Goal: Navigation & Orientation: Find specific page/section

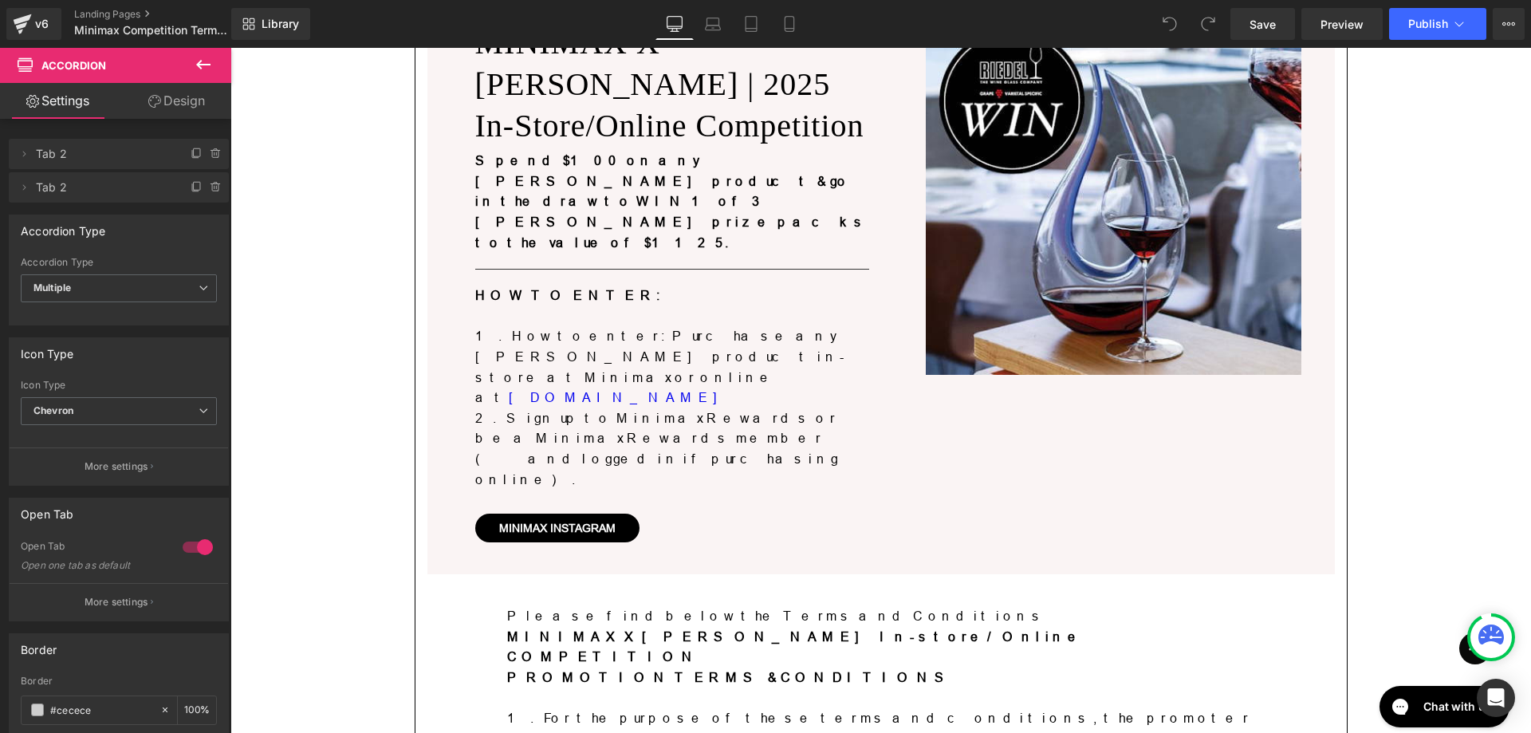
scroll to position [2360, 0]
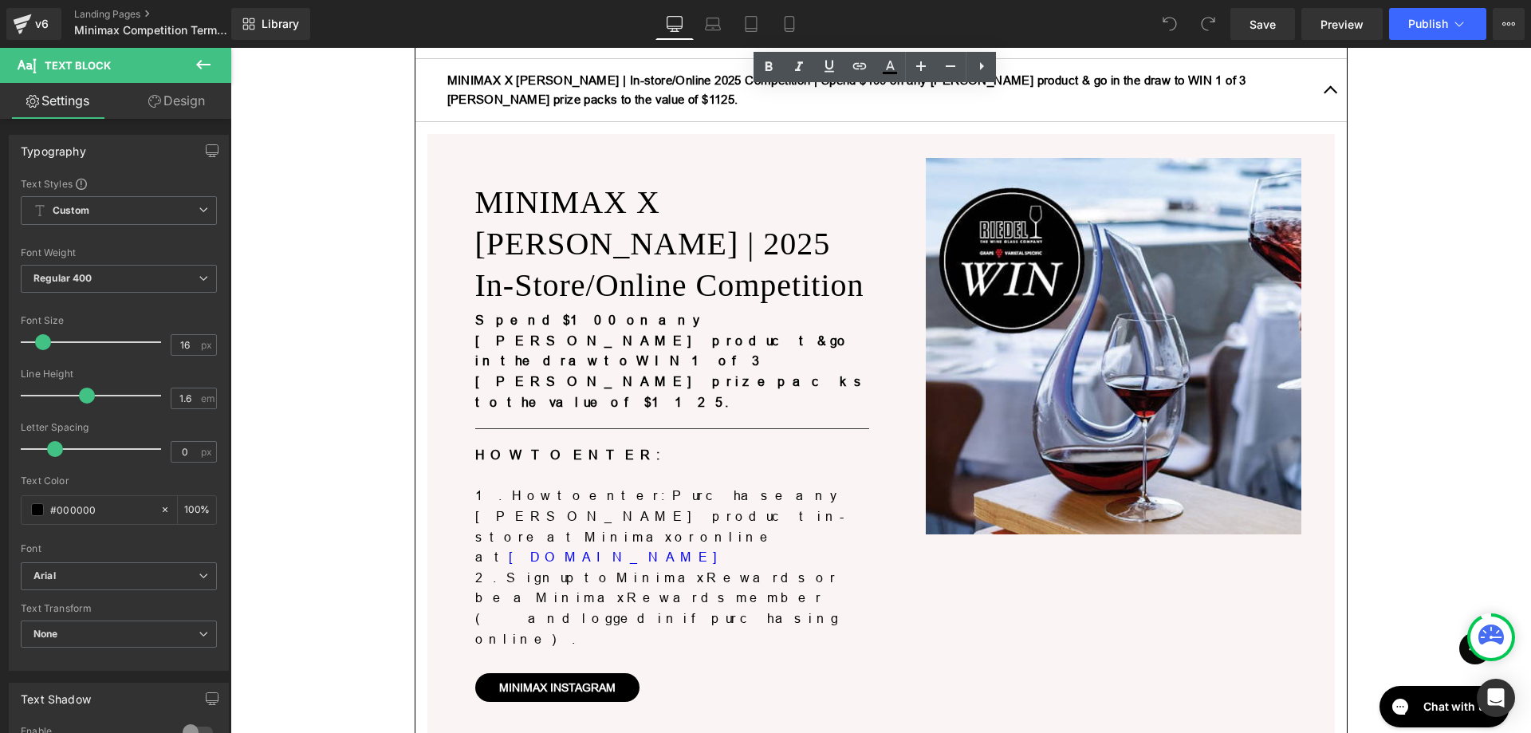
click at [1383, 316] on div "Minimax Competition Terms & Conditions Heading MINIMAX X Le Creuset Nuit Launch…" at bounding box center [880, 56] width 1301 height 4452
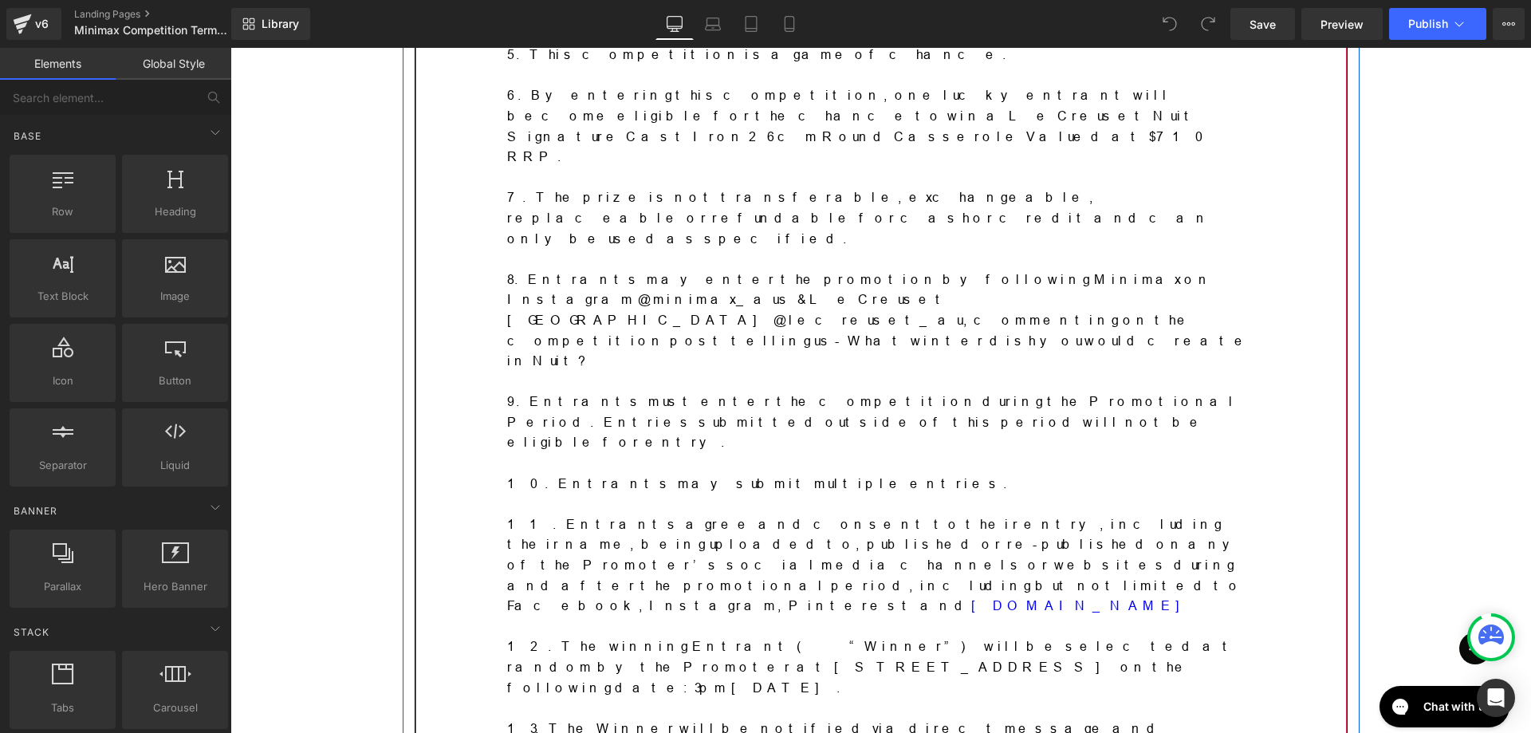
scroll to position [1084, 0]
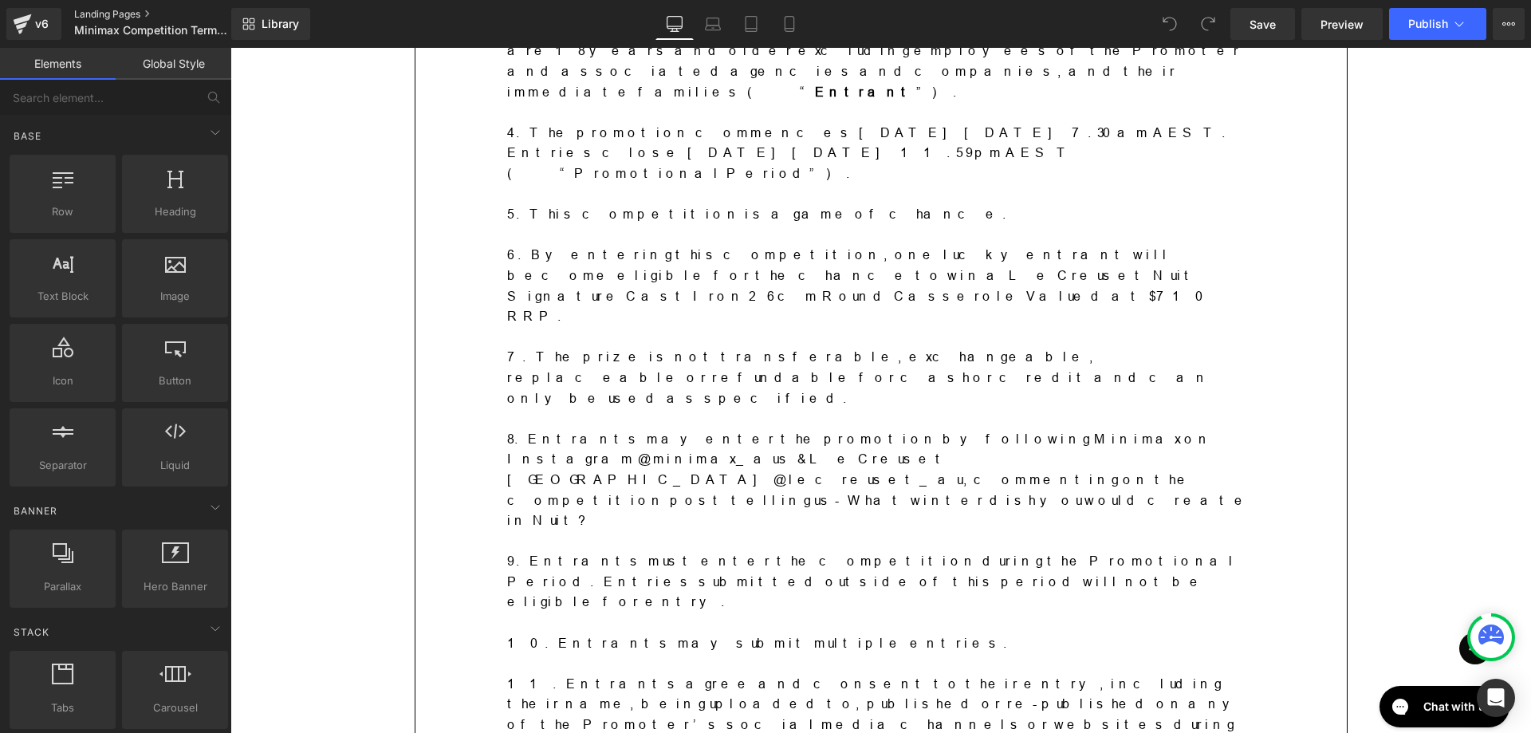
click at [89, 14] on link "Landing Pages" at bounding box center [165, 14] width 183 height 13
